Goal: Transaction & Acquisition: Purchase product/service

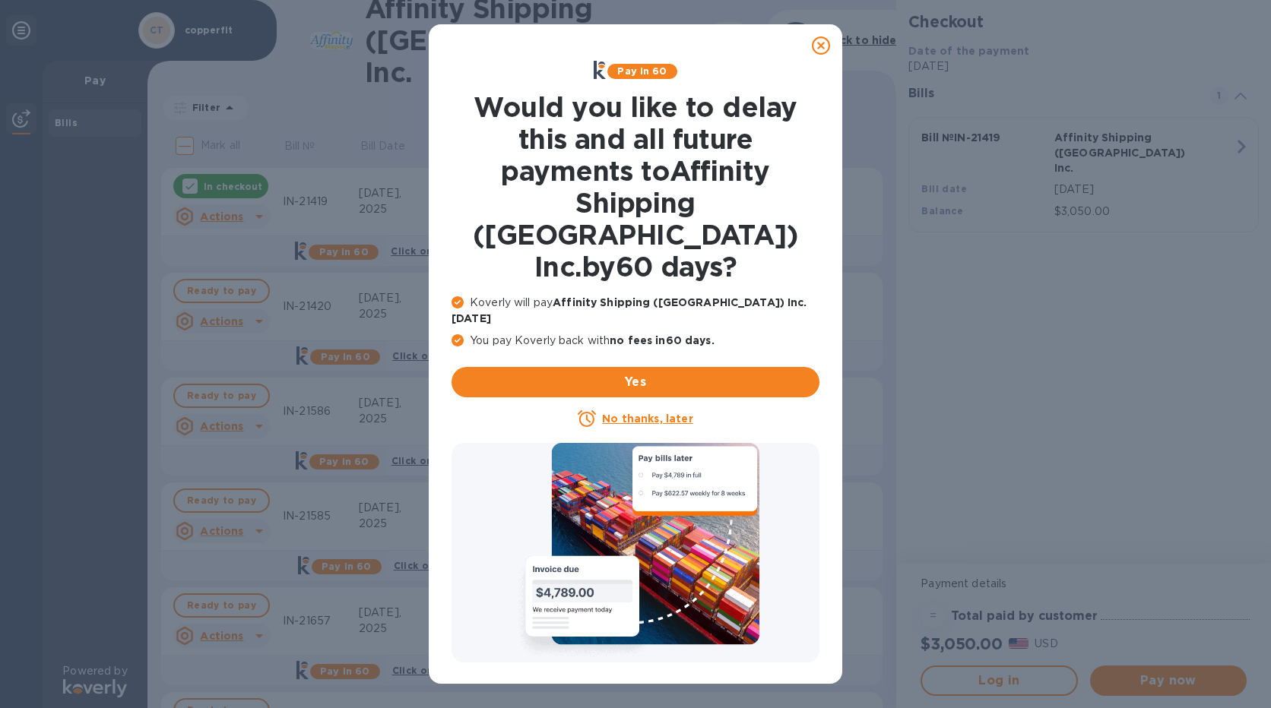
drag, startPoint x: 822, startPoint y: 47, endPoint x: 838, endPoint y: 0, distance: 49.8
click at [822, 47] on icon at bounding box center [821, 45] width 18 height 18
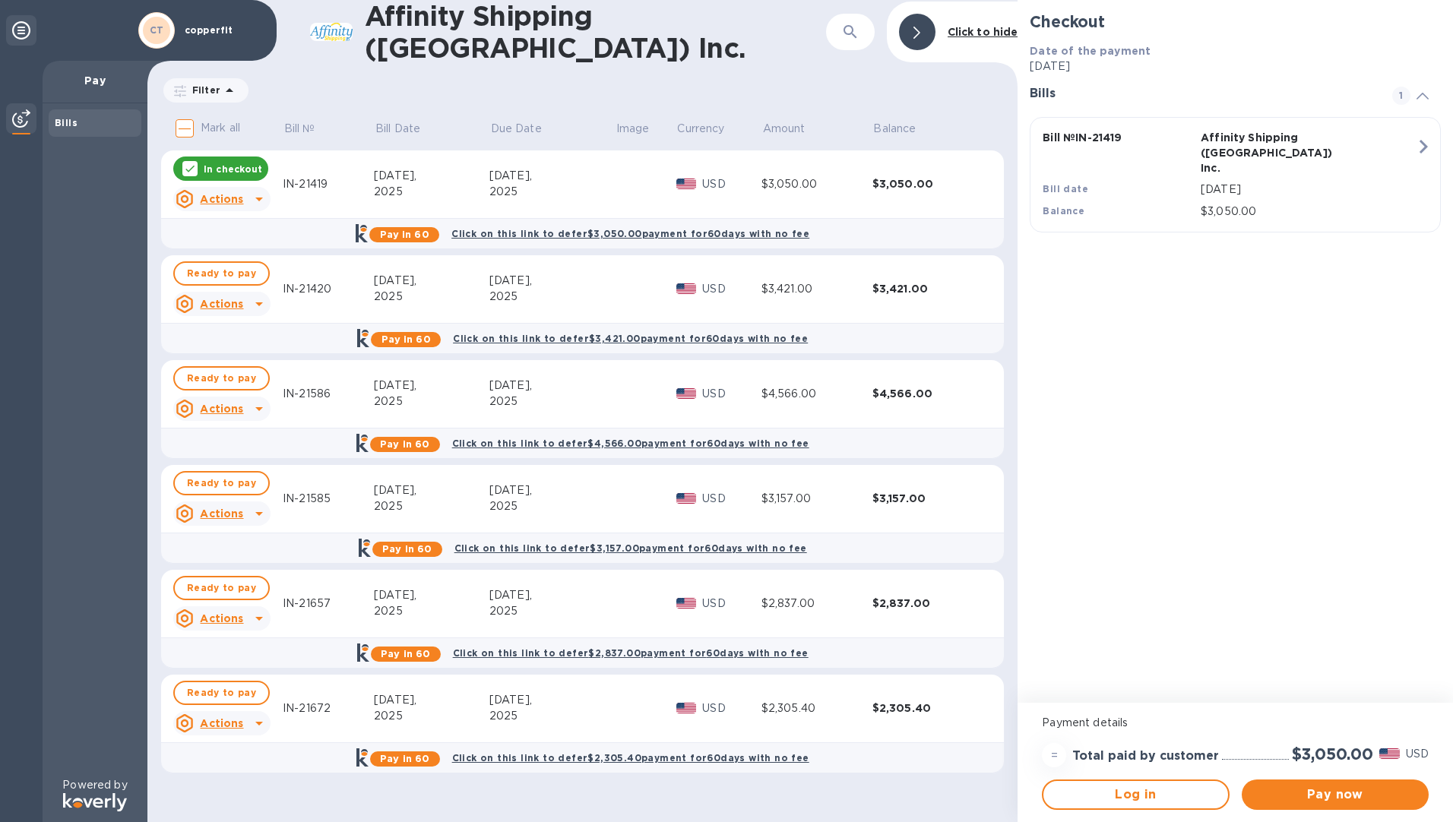
click at [183, 122] on input "Mark all" at bounding box center [185, 128] width 32 height 32
checkbox input "true"
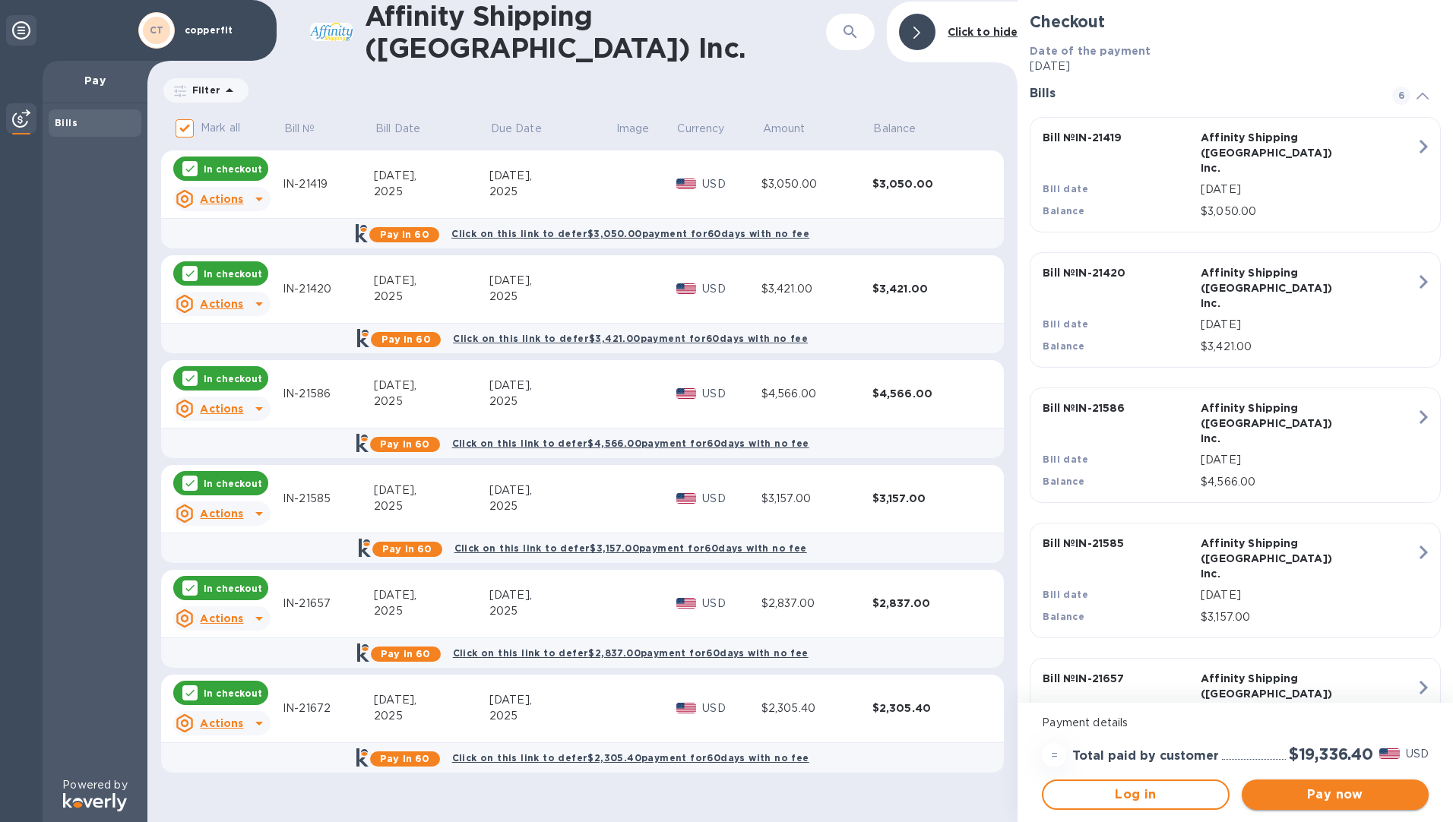
click at [1270, 708] on span "Pay now" at bounding box center [1335, 795] width 163 height 18
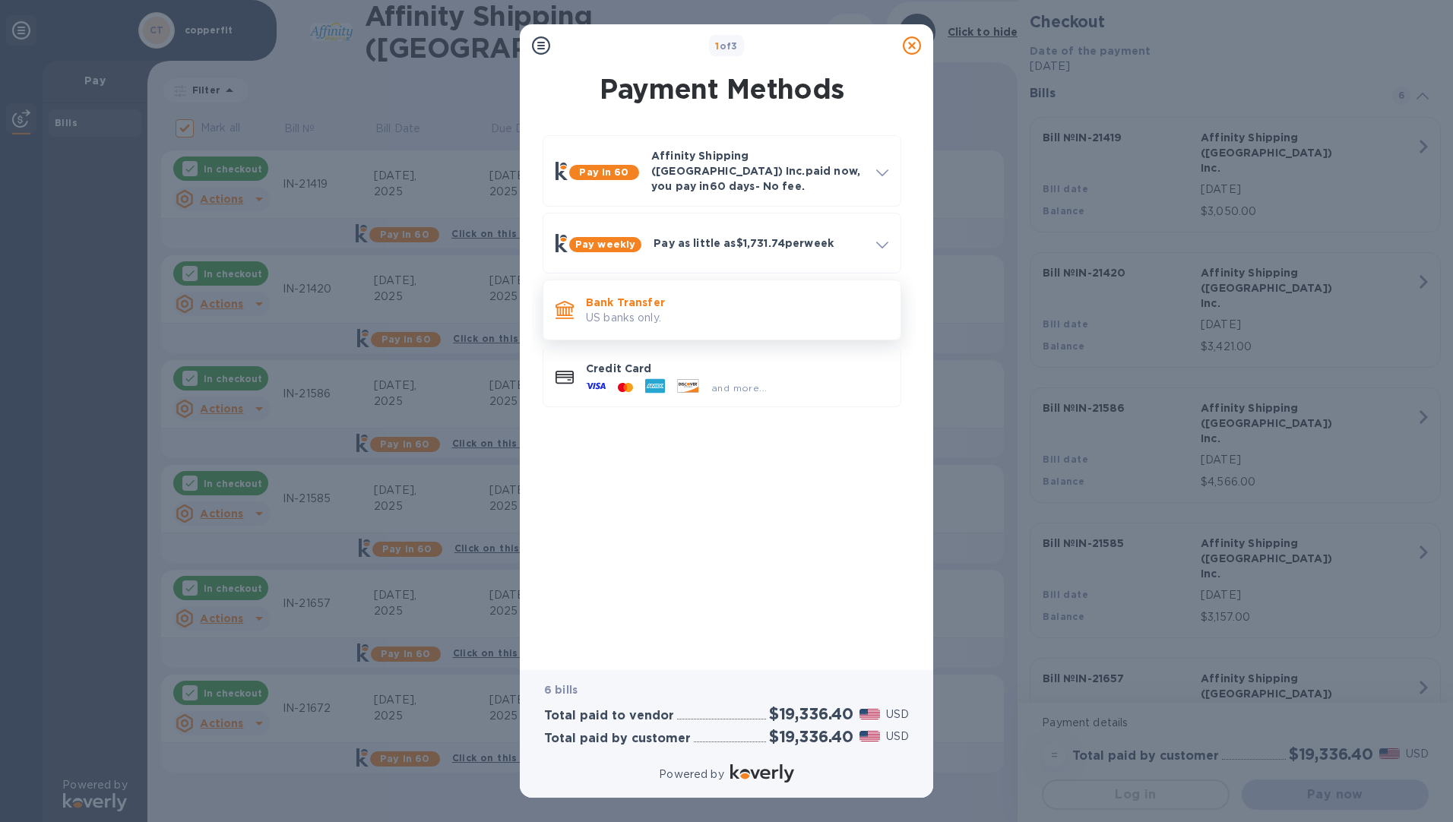
click at [683, 310] on p "US banks only." at bounding box center [737, 318] width 303 height 16
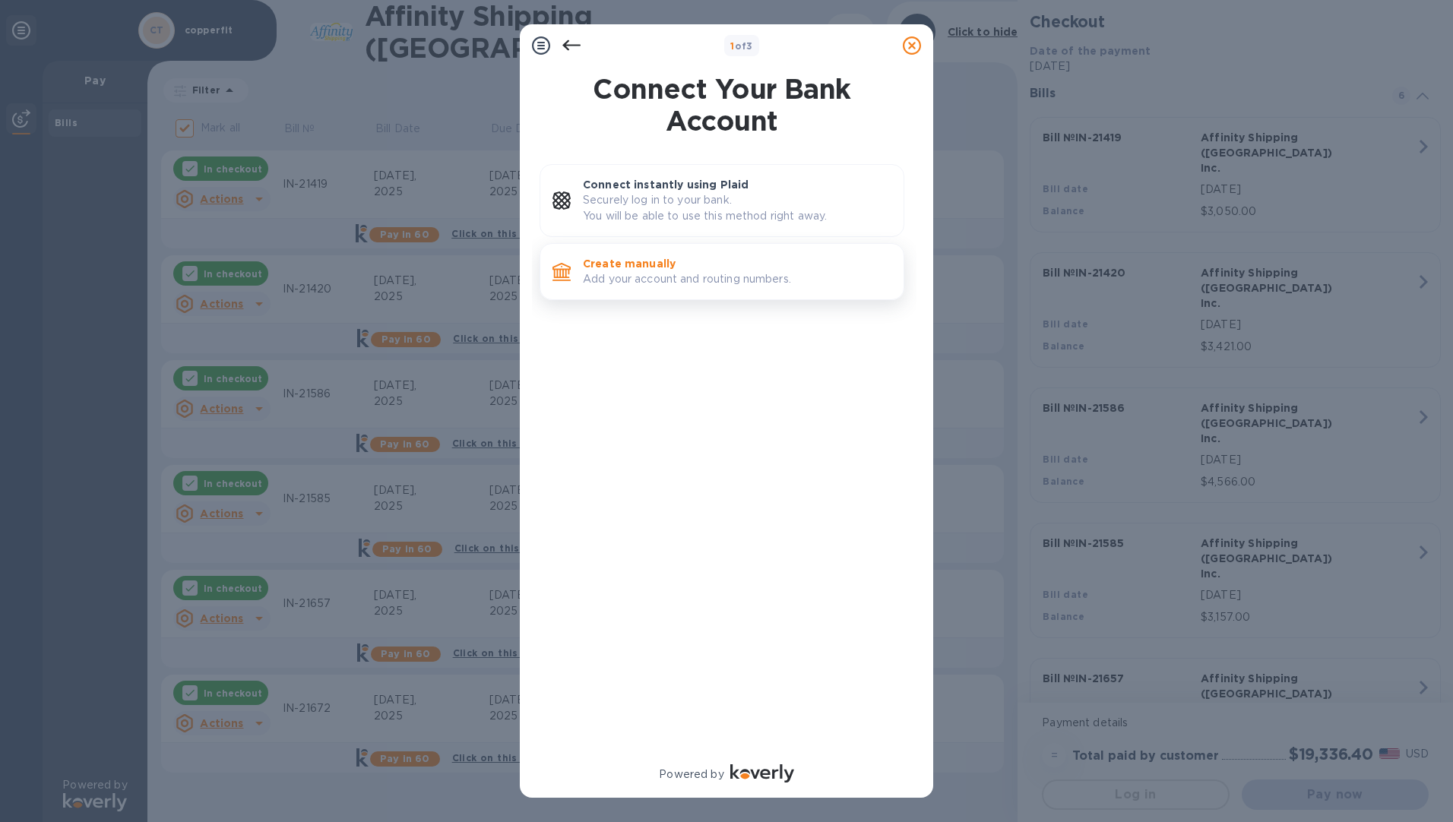
click at [661, 269] on p "Create manually" at bounding box center [737, 263] width 309 height 15
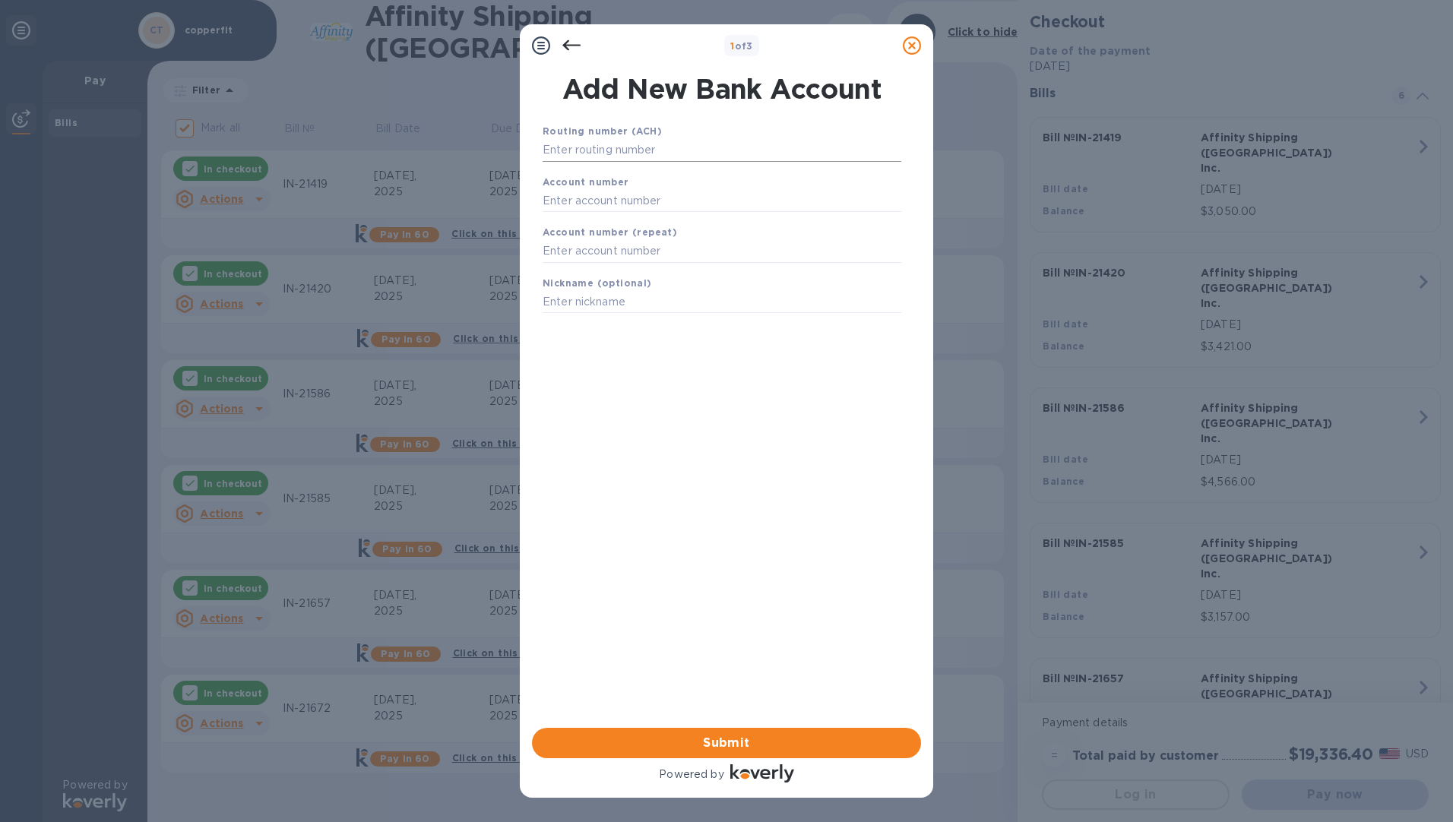
click at [636, 143] on input "text" at bounding box center [722, 150] width 359 height 23
click at [666, 144] on input "text" at bounding box center [722, 150] width 359 height 23
click at [627, 151] on input "text" at bounding box center [722, 150] width 359 height 23
paste input "322271627"
type input "322271627"
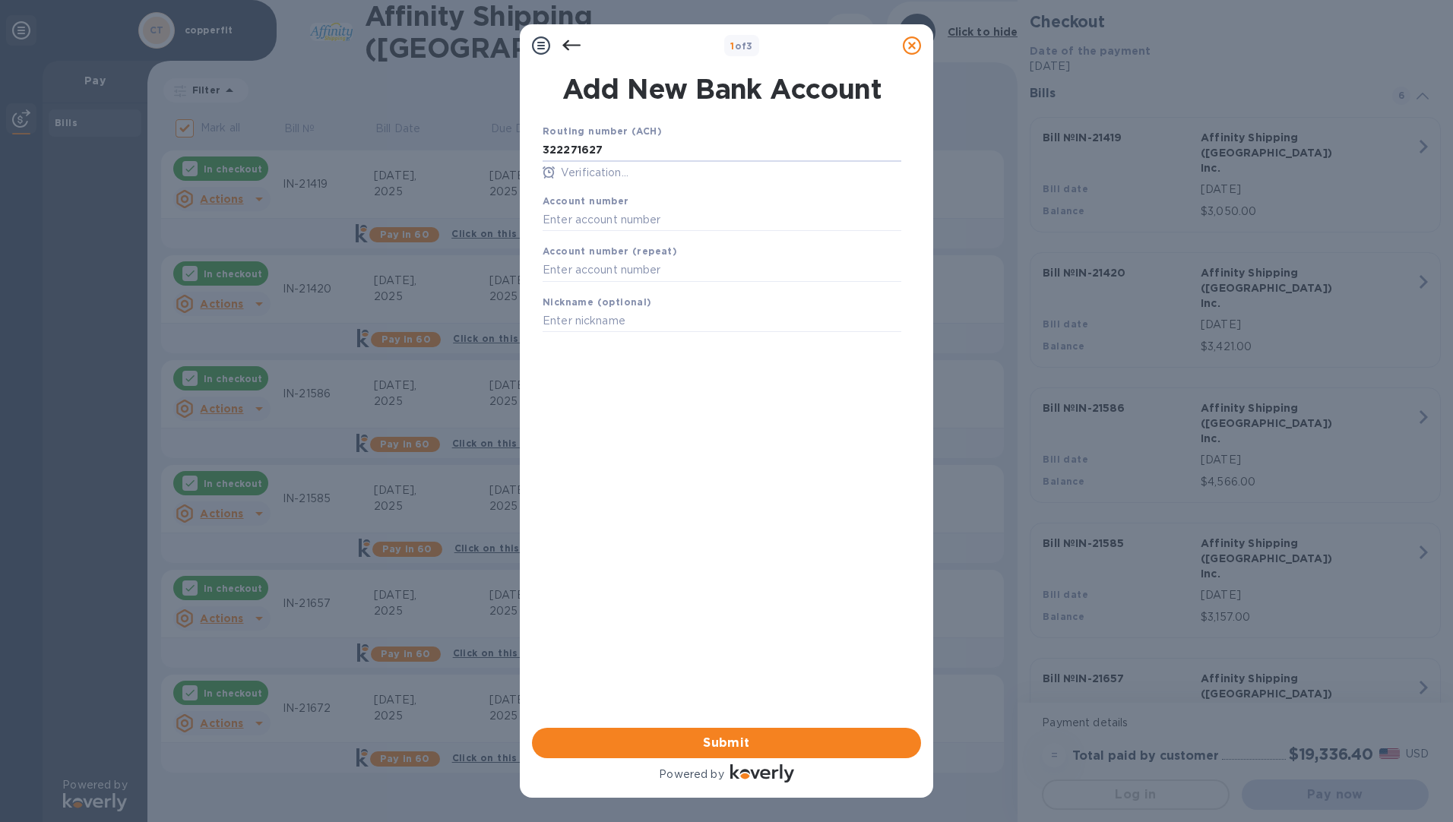
click at [600, 203] on b "Account number" at bounding box center [586, 200] width 87 height 11
click at [602, 215] on input "text" at bounding box center [722, 219] width 359 height 23
type input "980728307"
type input "COPPERFIT"
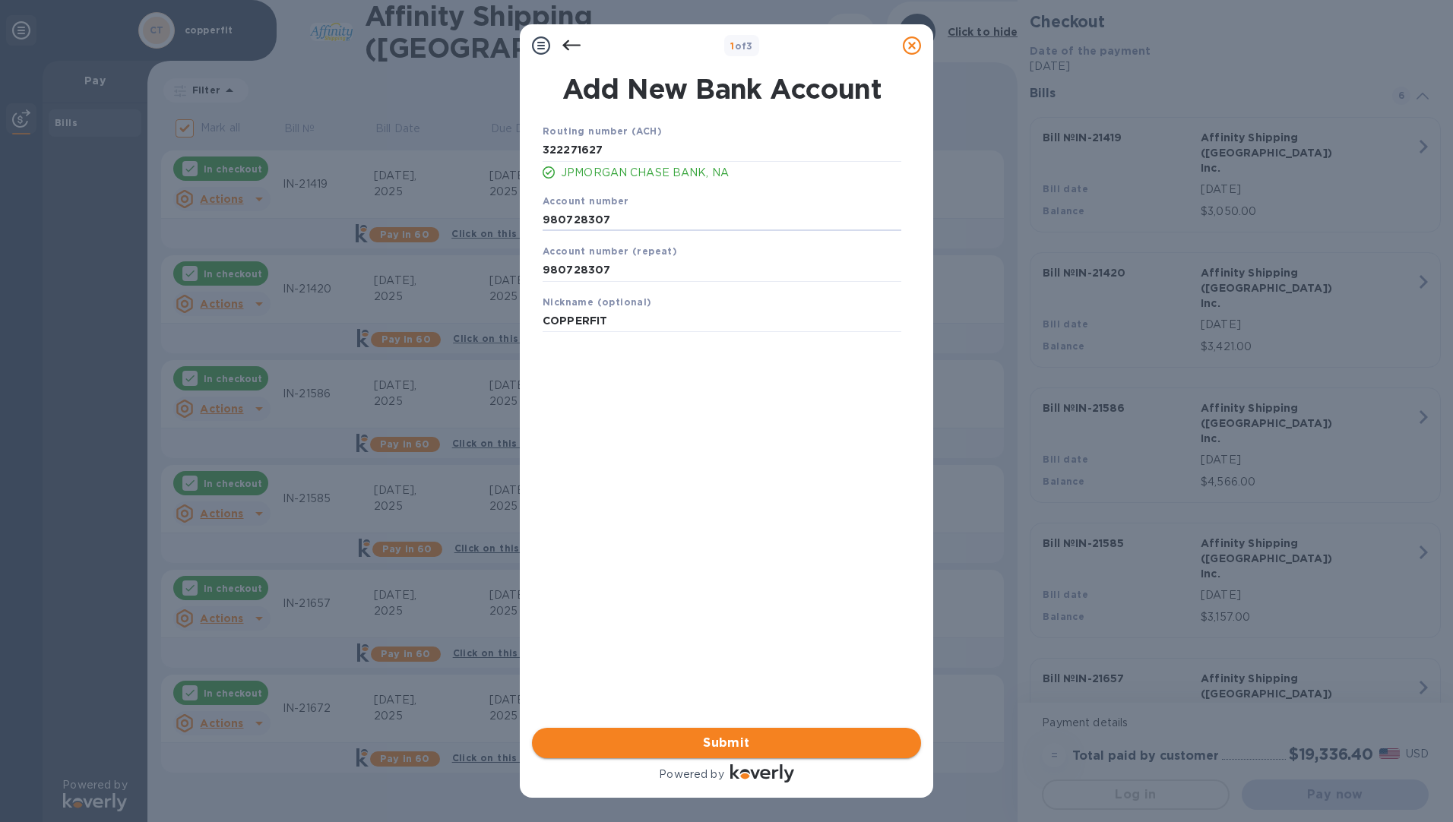
drag, startPoint x: 671, startPoint y: 746, endPoint x: 708, endPoint y: 663, distance: 91.5
click at [671, 708] on span "Submit" at bounding box center [726, 743] width 365 height 18
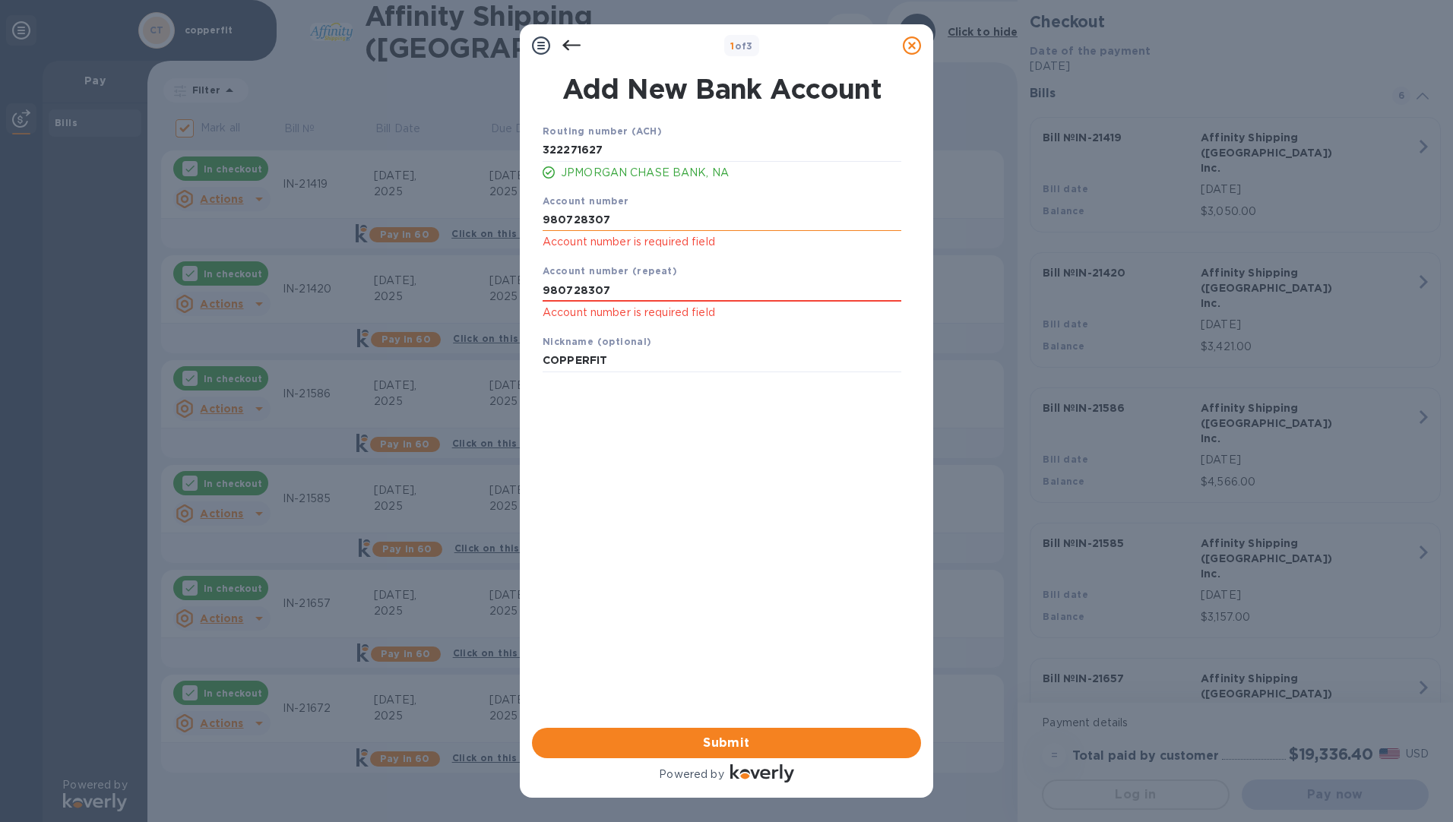
click at [652, 214] on input "980728307" at bounding box center [722, 219] width 359 height 23
click at [654, 299] on input "980728307" at bounding box center [722, 290] width 359 height 23
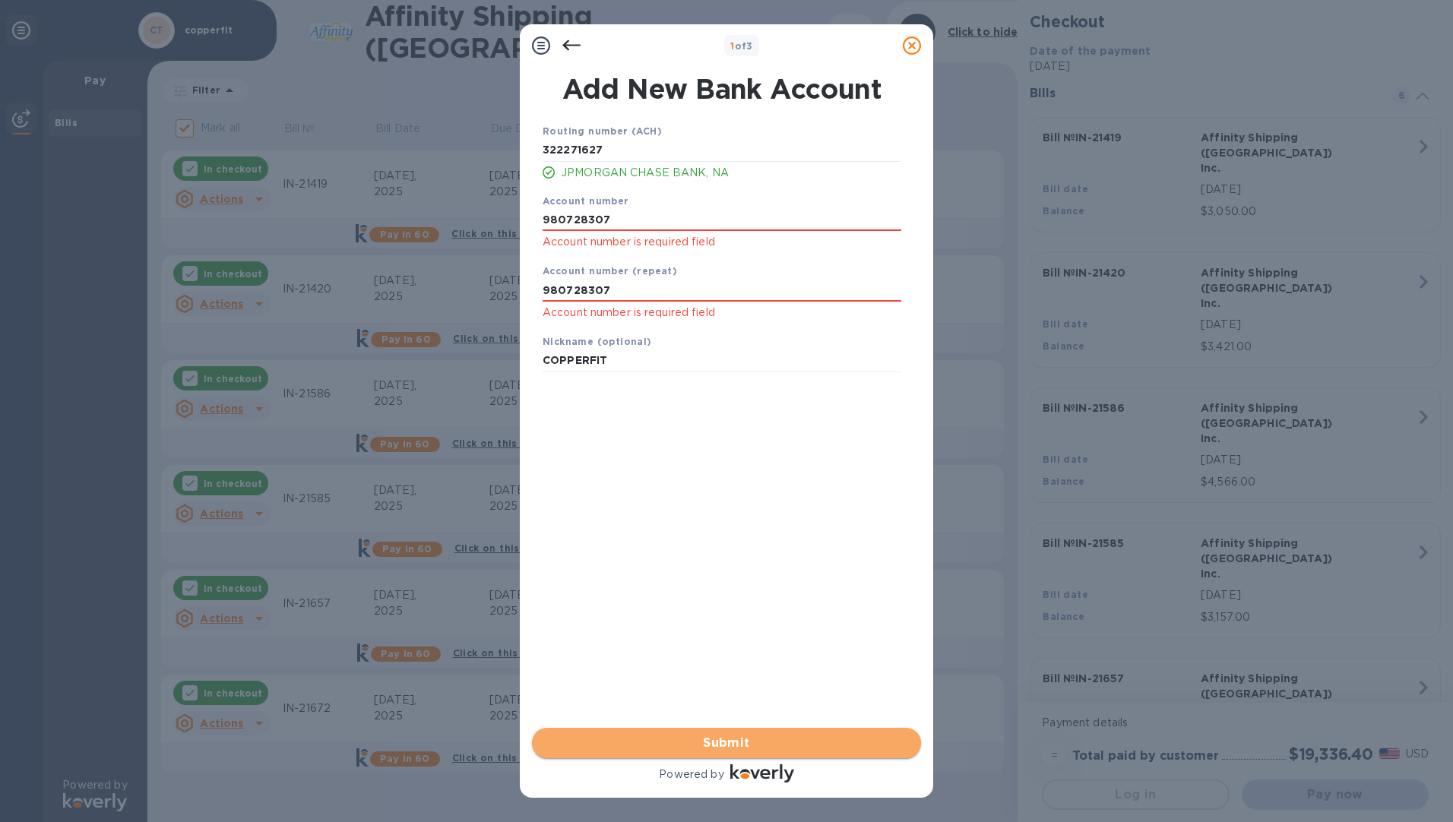
drag, startPoint x: 722, startPoint y: 743, endPoint x: 665, endPoint y: 561, distance: 190.4
click at [722, 708] on span "Submit" at bounding box center [726, 743] width 365 height 18
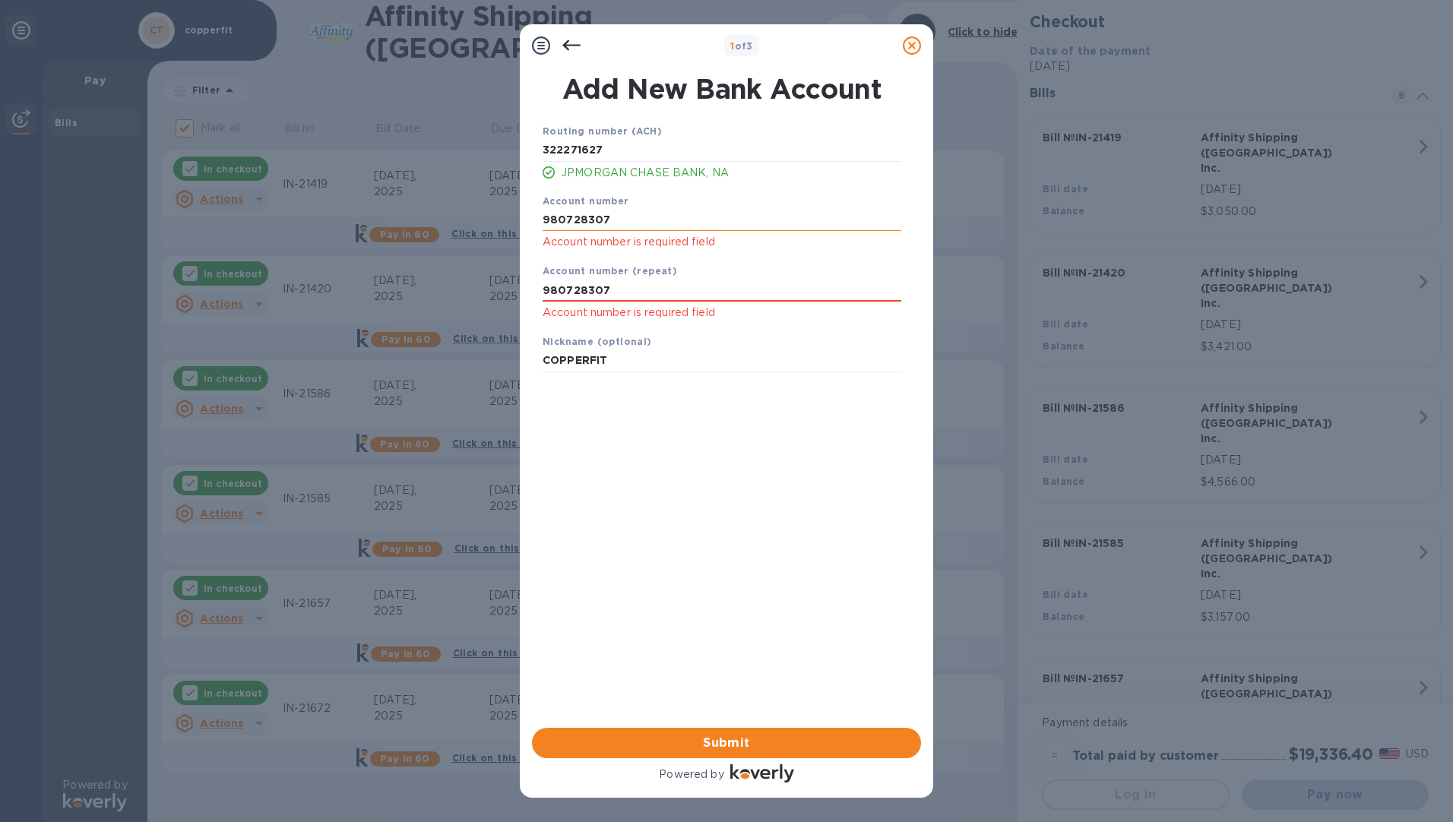
click at [620, 215] on input "980728307" at bounding box center [722, 219] width 359 height 23
type input "9"
click at [620, 217] on input "text" at bounding box center [722, 219] width 359 height 23
paste input "980728307"
type input "980728307"
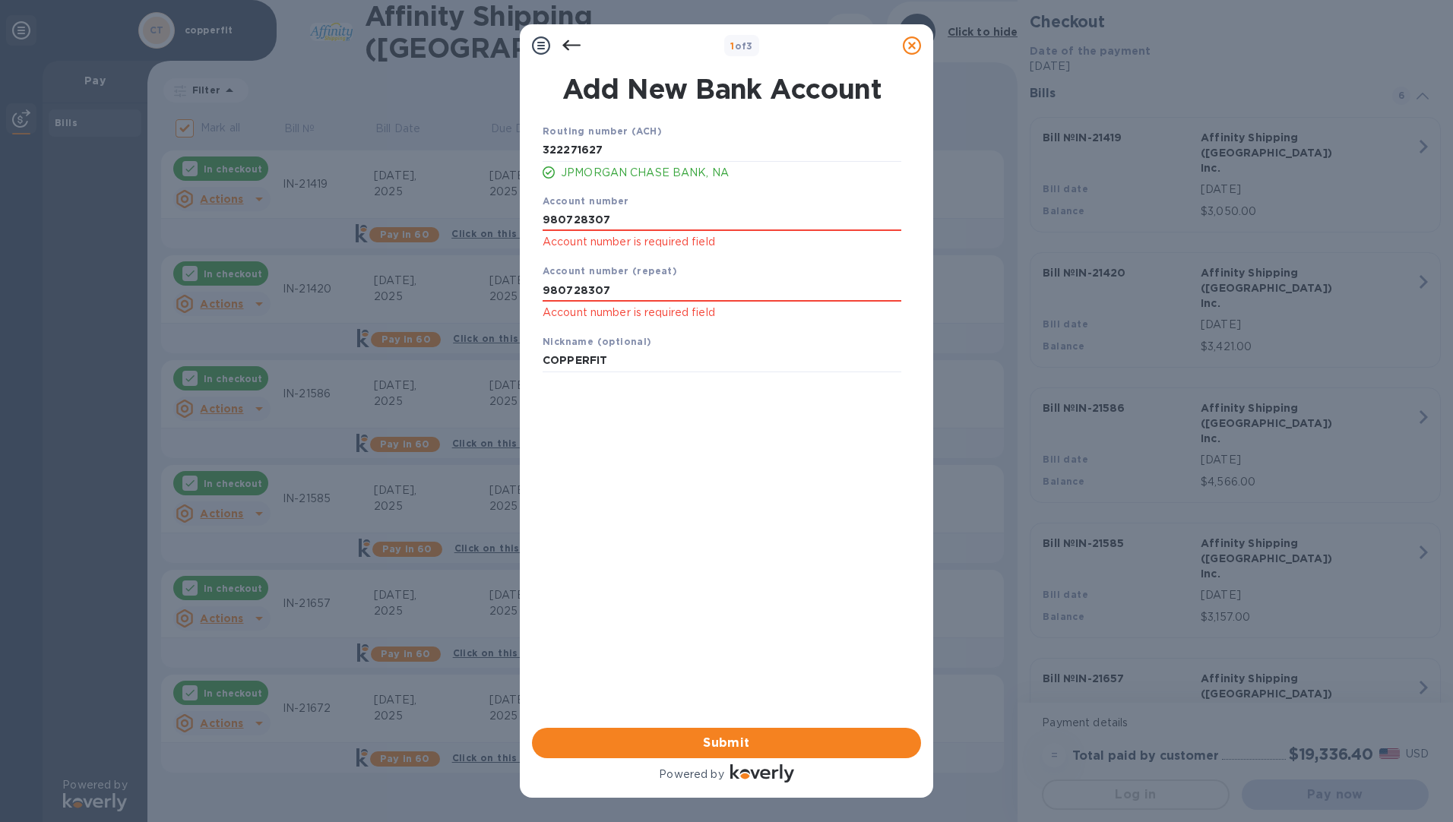
drag, startPoint x: 746, startPoint y: 442, endPoint x: 715, endPoint y: 379, distance: 70.7
click at [745, 435] on div "Routing number (ACH) [US_BANK_ROUTING_MICR] JPMORGAN CHASE BANK, NA Account num…" at bounding box center [722, 406] width 389 height 590
click at [643, 287] on input "980728307" at bounding box center [722, 290] width 359 height 23
type input "9"
click at [569, 290] on input "text" at bounding box center [722, 290] width 359 height 23
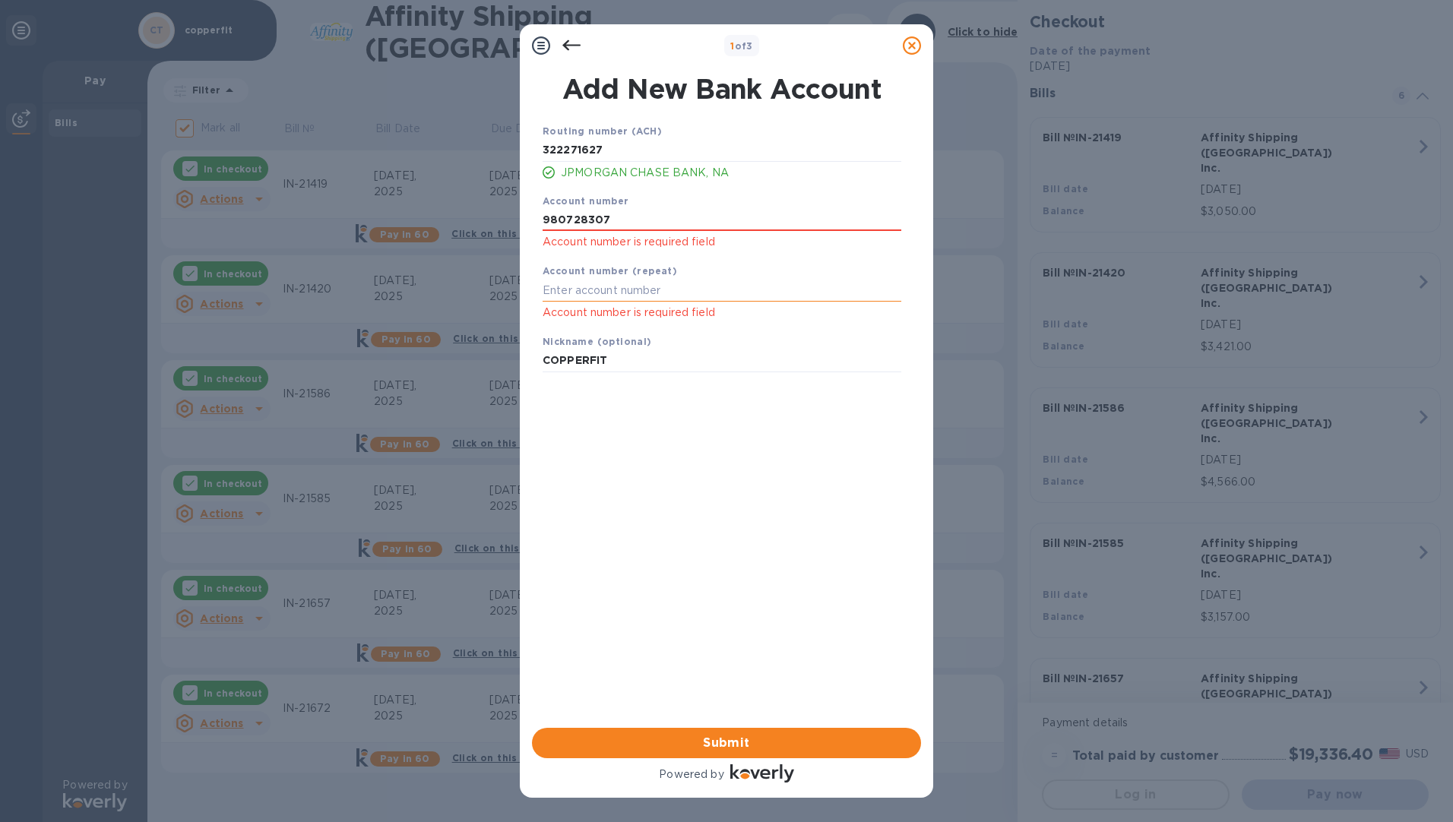
paste input "980728307"
type input "980728307"
click at [615, 572] on div "Routing number (ACH) [US_BANK_ROUTING_MICR] JPMORGAN CHASE BANK, NA Account num…" at bounding box center [722, 406] width 389 height 590
drag, startPoint x: 710, startPoint y: 747, endPoint x: 710, endPoint y: 721, distance: 25.8
click at [710, 708] on span "Submit" at bounding box center [726, 743] width 365 height 18
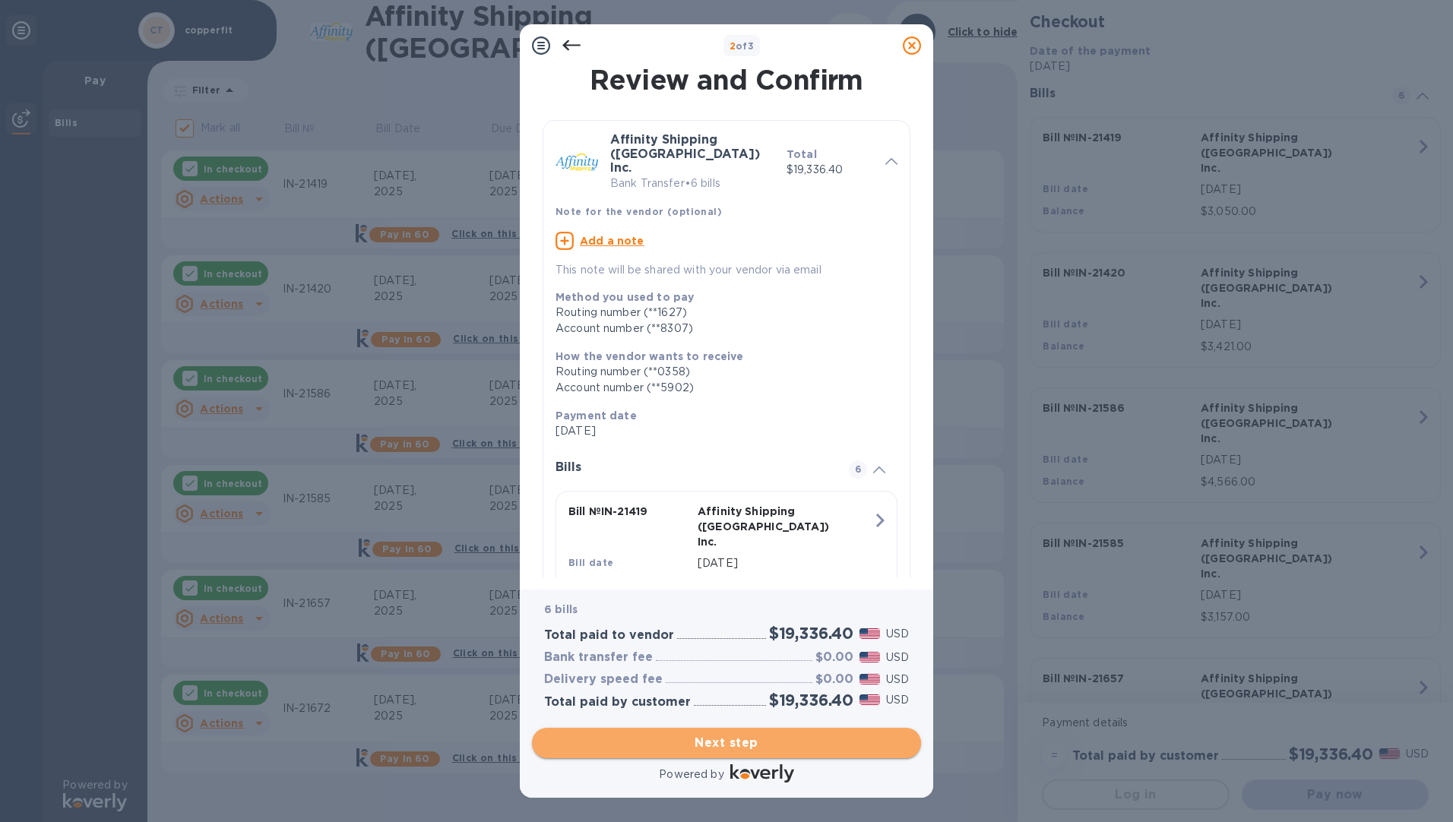
click at [738, 708] on span "Next step" at bounding box center [726, 743] width 365 height 18
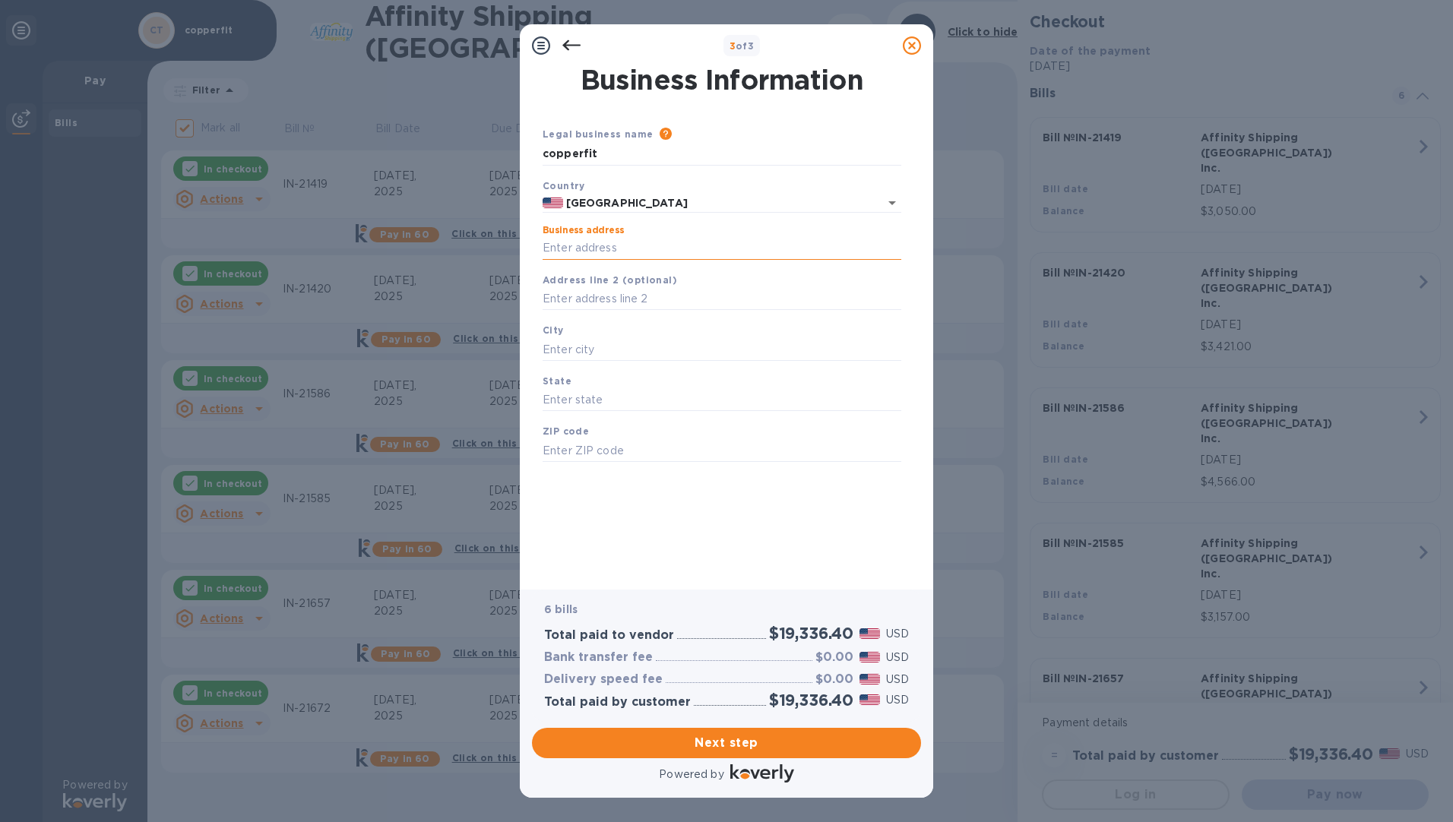
click at [627, 244] on input "Business address" at bounding box center [722, 248] width 359 height 23
type input "[STREET_ADDRESS]"
type input "POMONA"
type input "CA"
type input "91766"
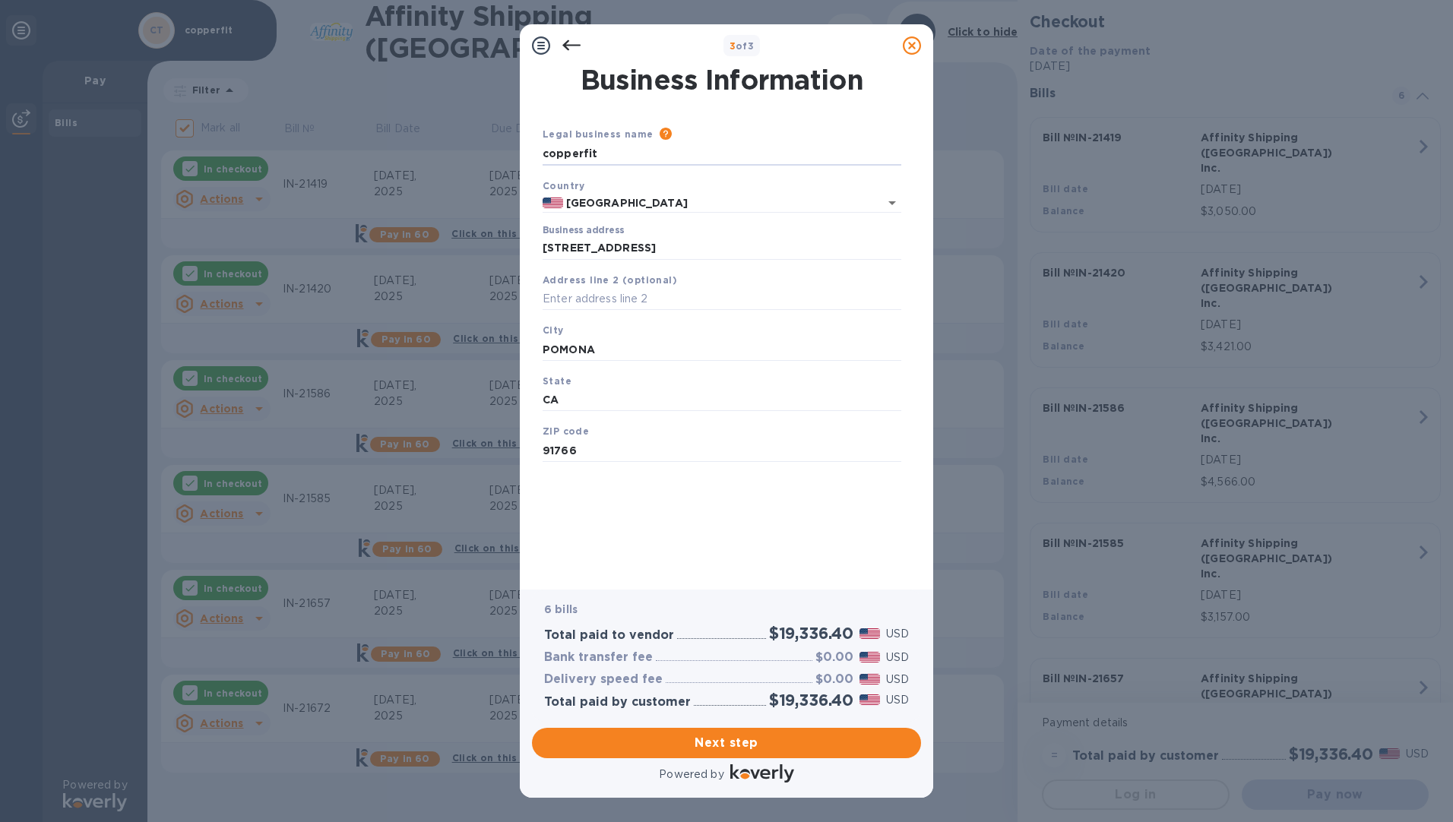
click at [758, 511] on div "Business Information Legal business name Please provide the legal name that app…" at bounding box center [727, 318] width 374 height 502
click at [745, 708] on span "Next step" at bounding box center [726, 743] width 365 height 18
click at [647, 350] on input "POMONA" at bounding box center [722, 349] width 359 height 23
type input "P"
type input "POMONA"
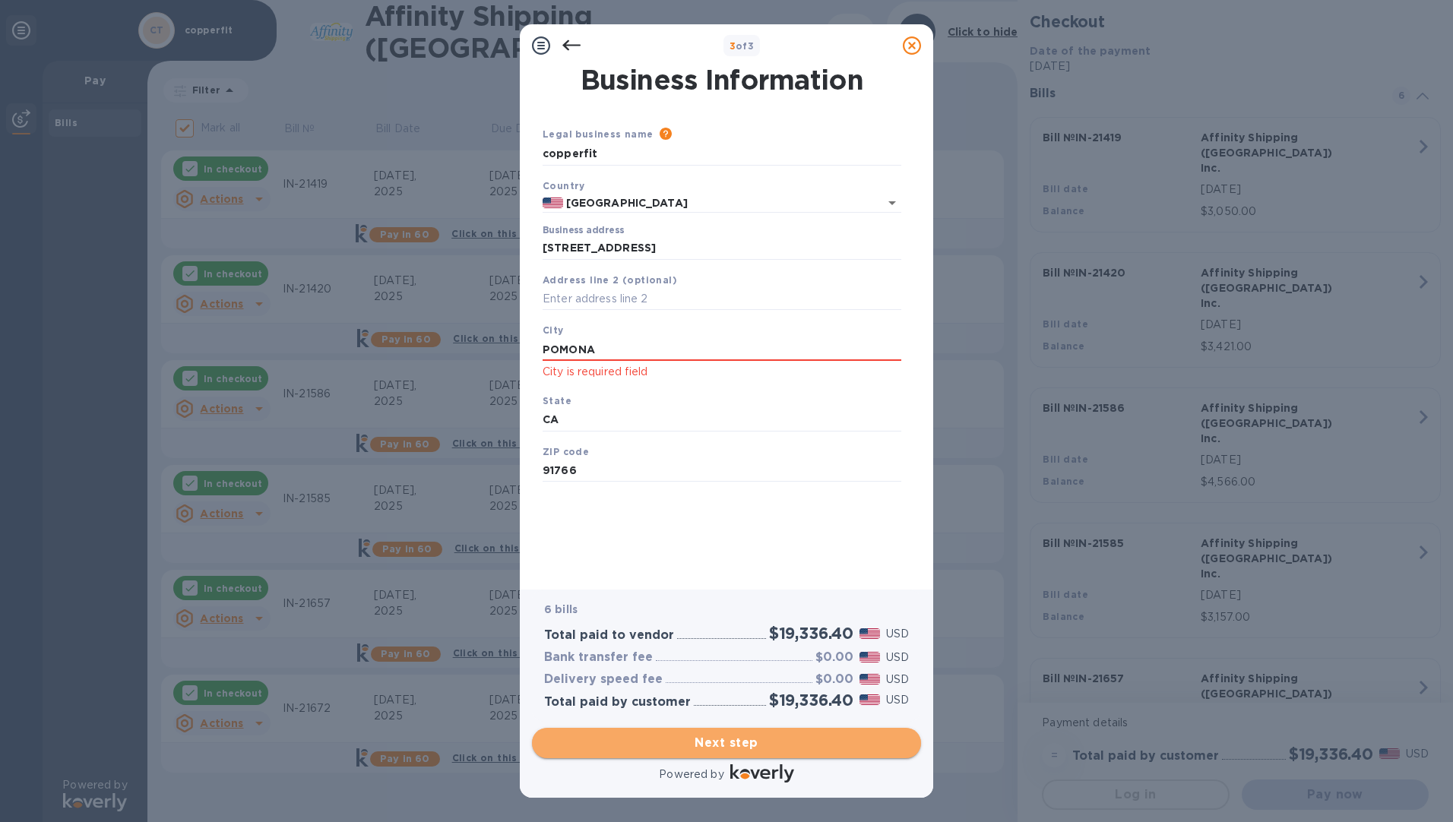
click at [686, 708] on span "Next step" at bounding box center [726, 743] width 365 height 18
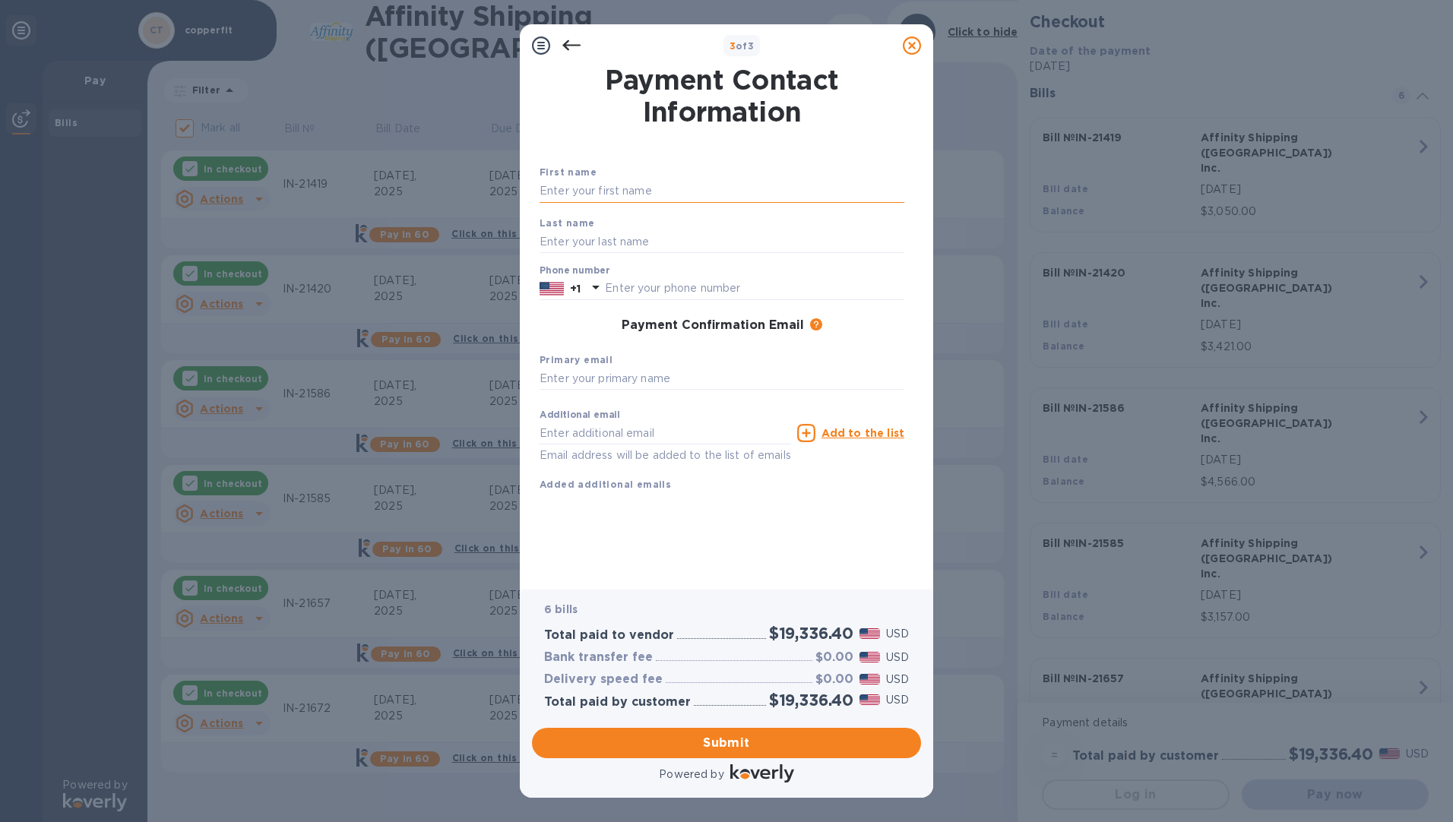
click at [613, 192] on input "text" at bounding box center [722, 191] width 365 height 23
click at [700, 165] on div "First name" at bounding box center [722, 183] width 377 height 51
click at [660, 189] on input "text" at bounding box center [722, 191] width 365 height 23
type input "COPPERFIT"
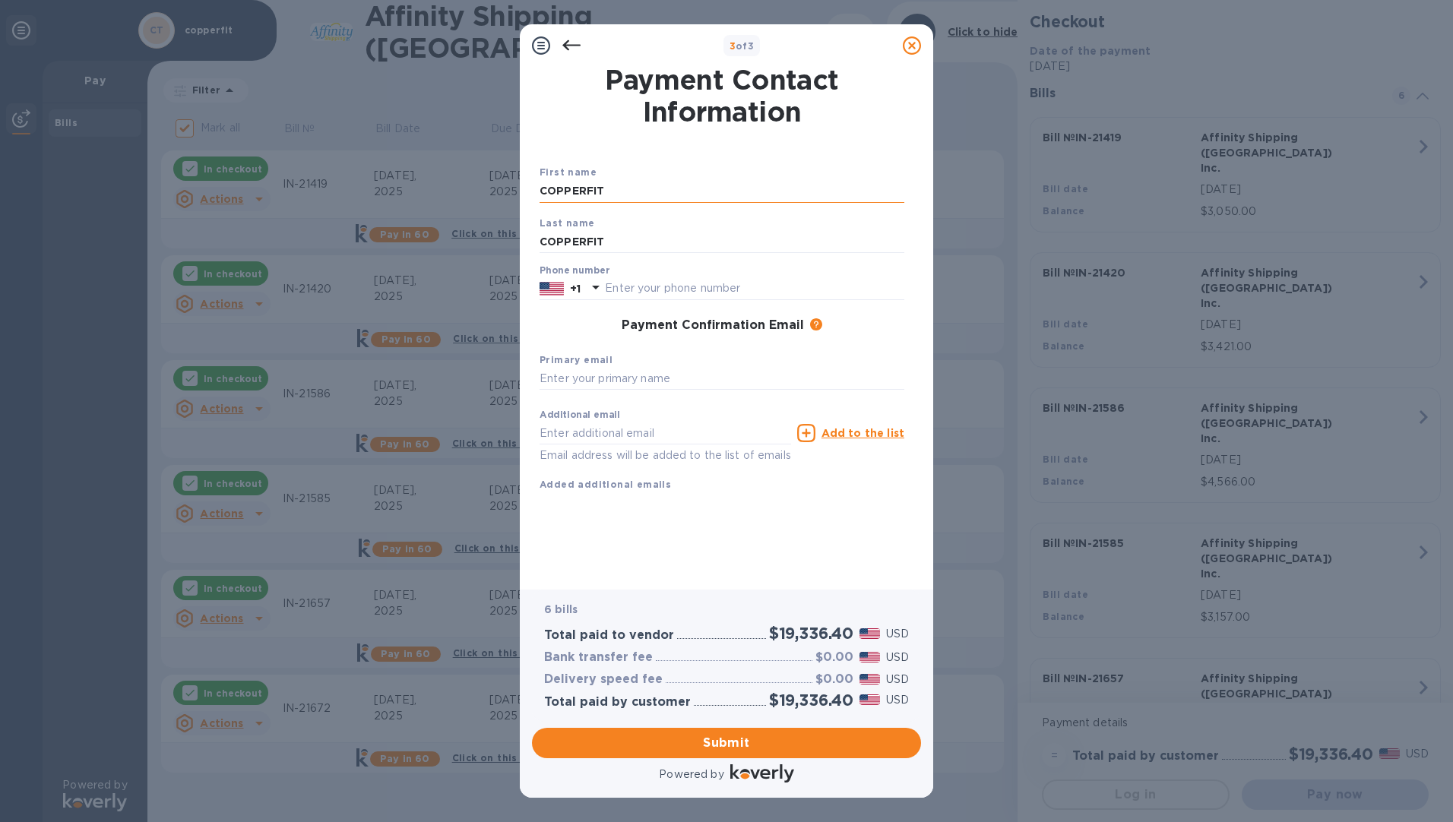
type input "9096226100"
click at [624, 372] on input "text" at bounding box center [722, 379] width 365 height 23
type input "[EMAIL_ADDRESS][DOMAIN_NAME]"
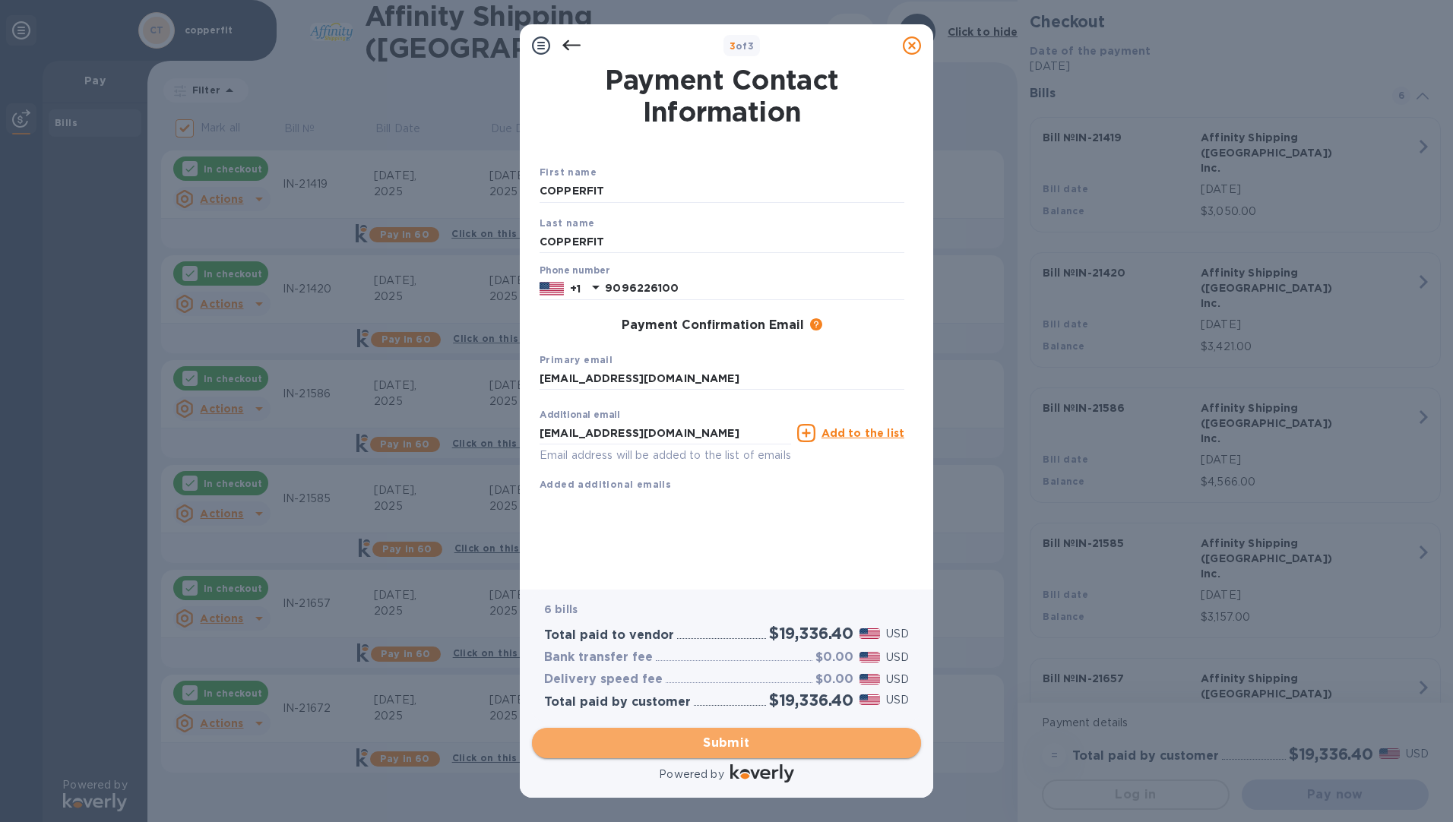
click at [693, 708] on span "Submit" at bounding box center [726, 743] width 365 height 18
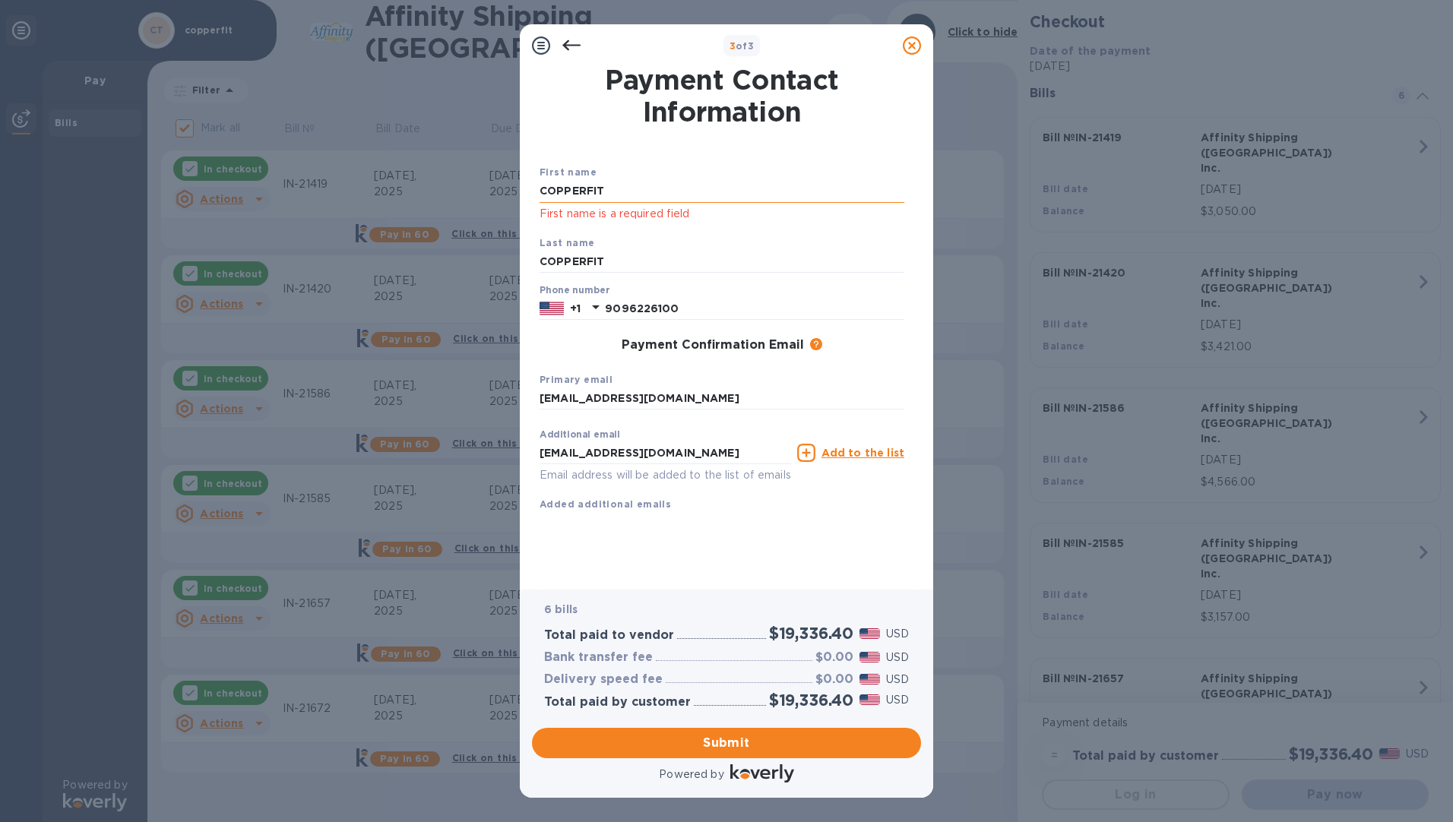
click at [645, 189] on input "COPPERFIT" at bounding box center [722, 191] width 365 height 23
type input "C"
type input "S"
type input "COPPERFIT"
click at [683, 708] on span "Submit" at bounding box center [726, 743] width 365 height 18
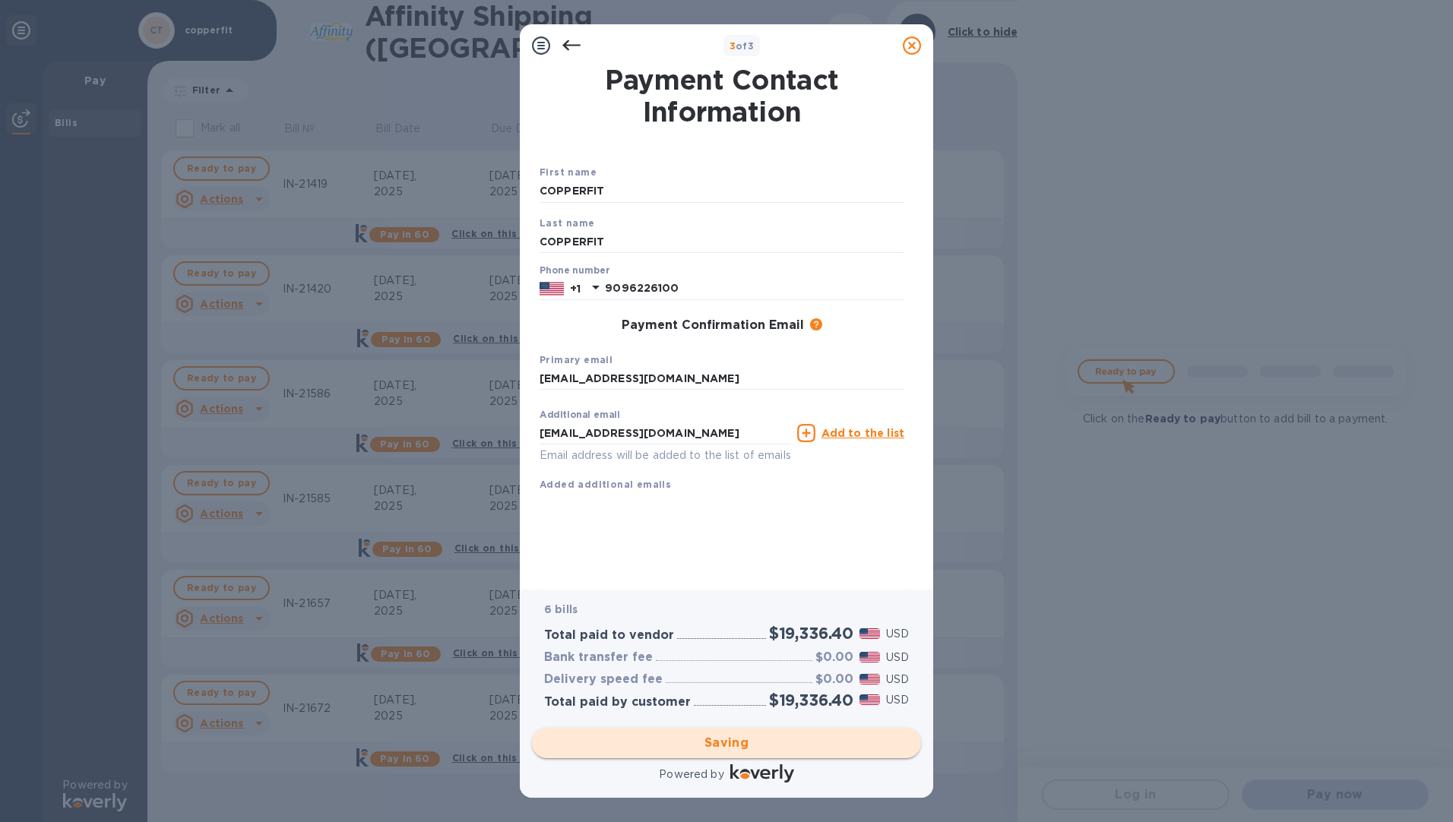
checkbox input "false"
